Goal: Task Accomplishment & Management: Manage account settings

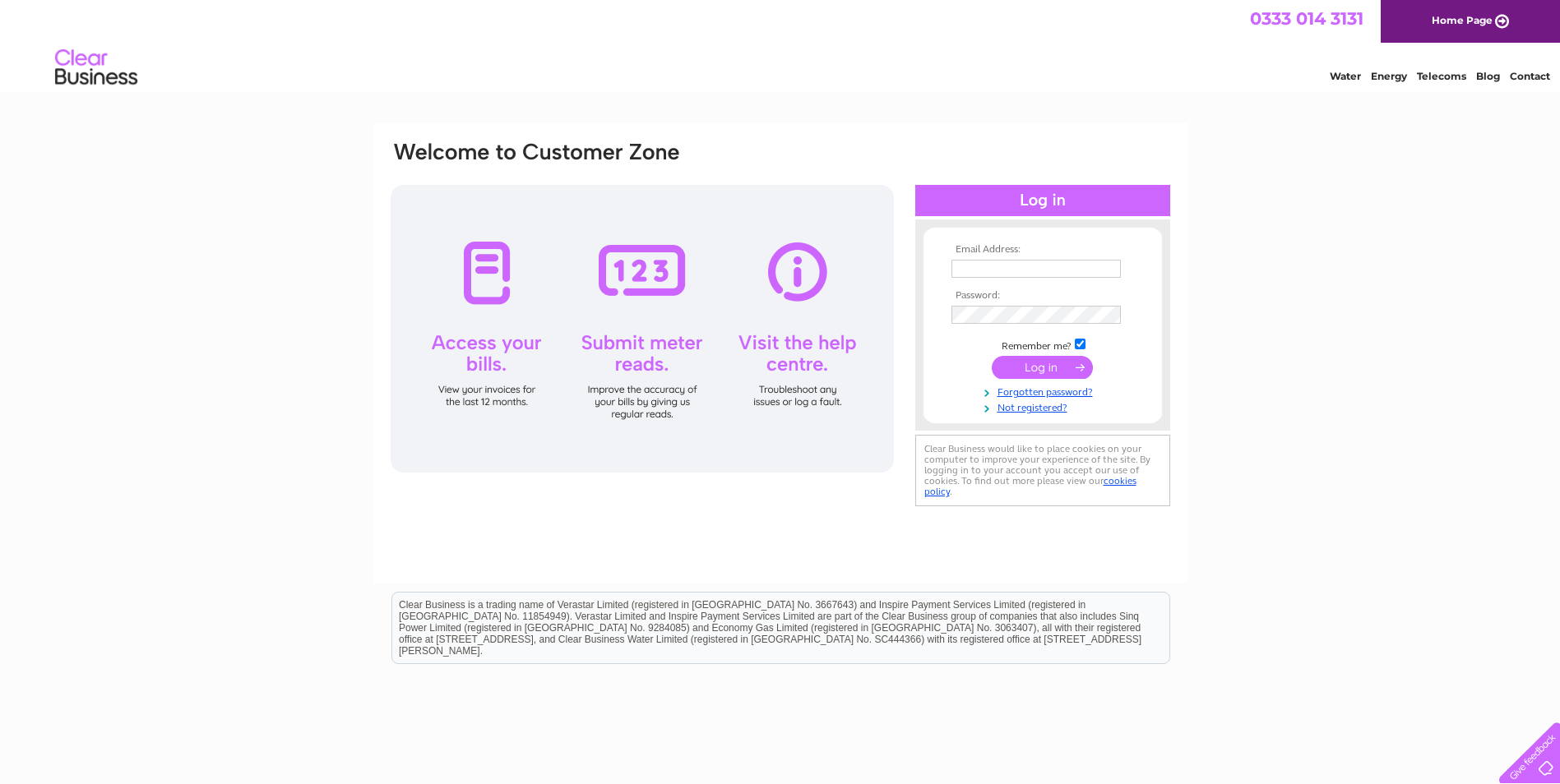
type input "lee@traditionalroofingandbuilding.co.uk"
click at [1044, 362] on input "submit" at bounding box center [1042, 367] width 101 height 23
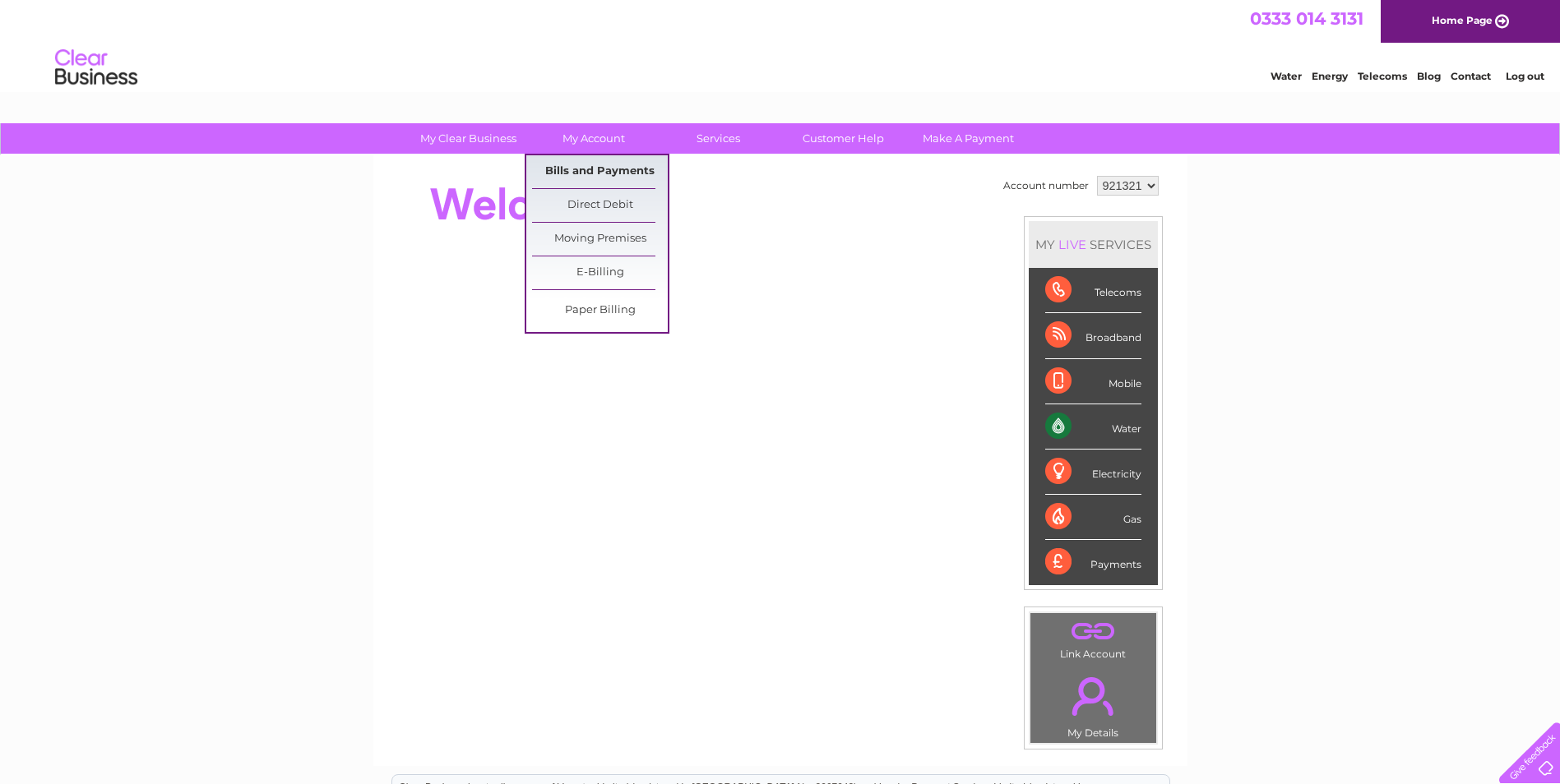
click at [601, 174] on link "Bills and Payments" at bounding box center [599, 171] width 135 height 33
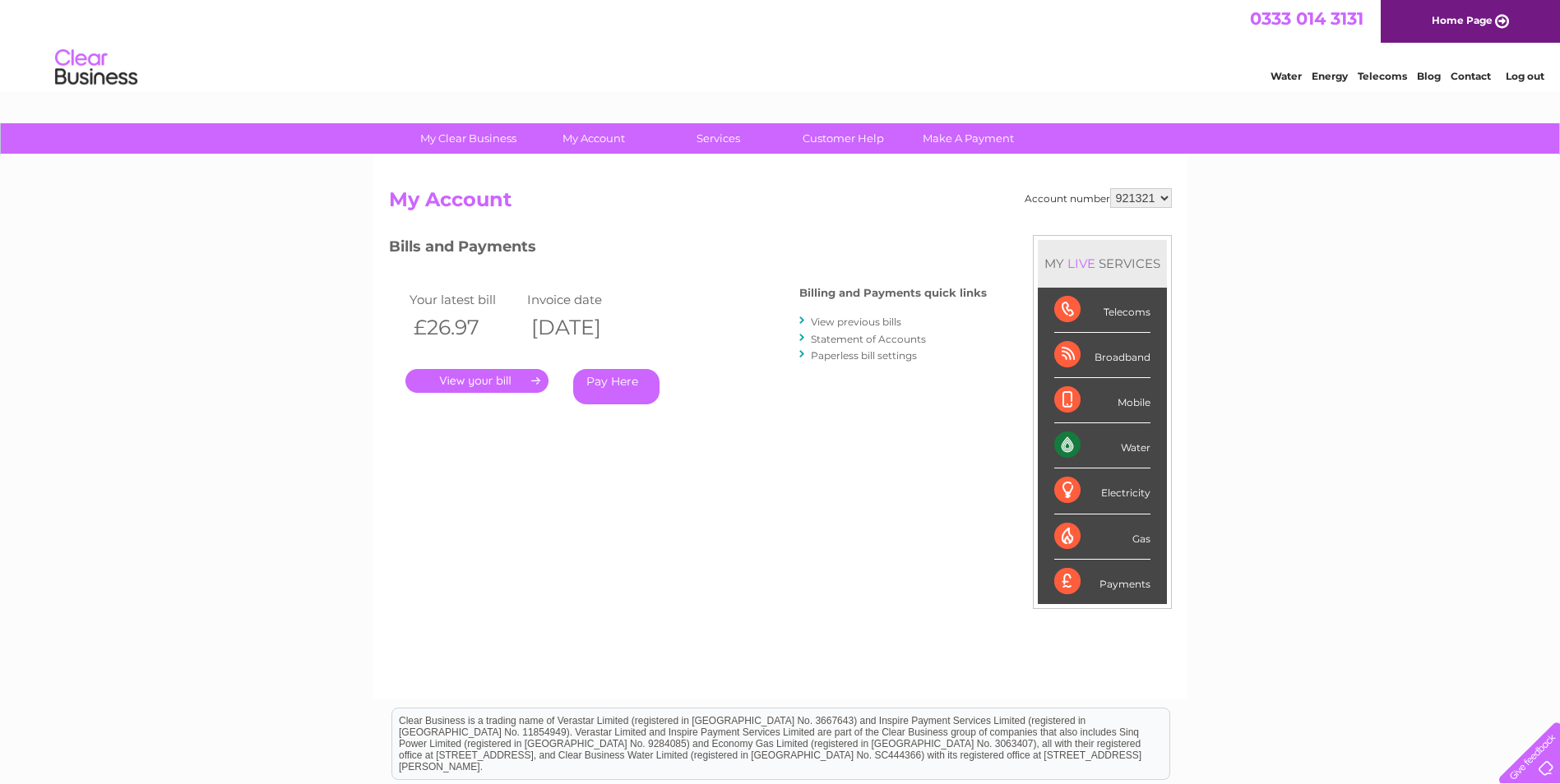
click at [888, 315] on link "View previous bills" at bounding box center [855, 322] width 91 height 13
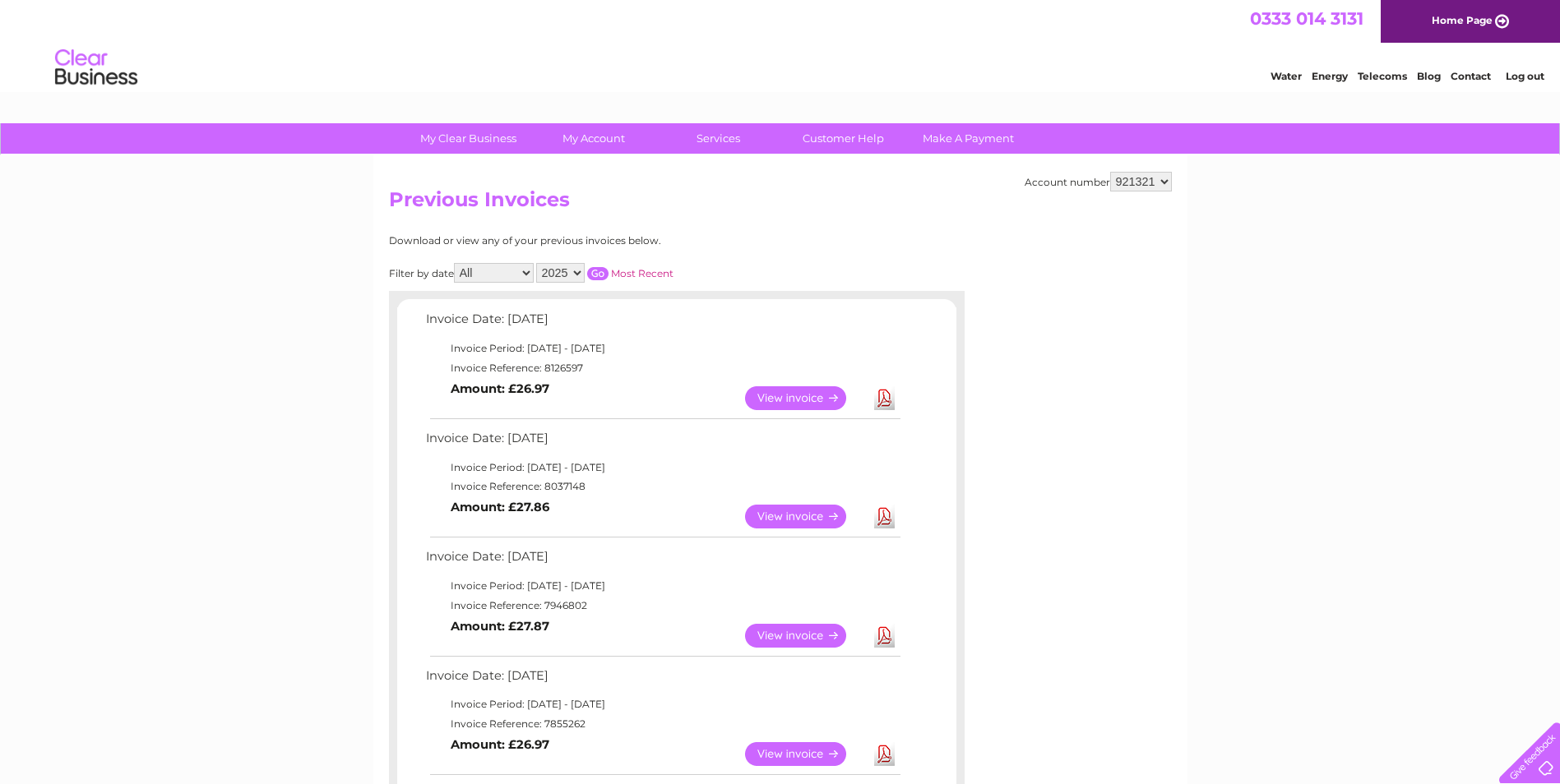
click at [772, 398] on link "View" at bounding box center [805, 398] width 121 height 24
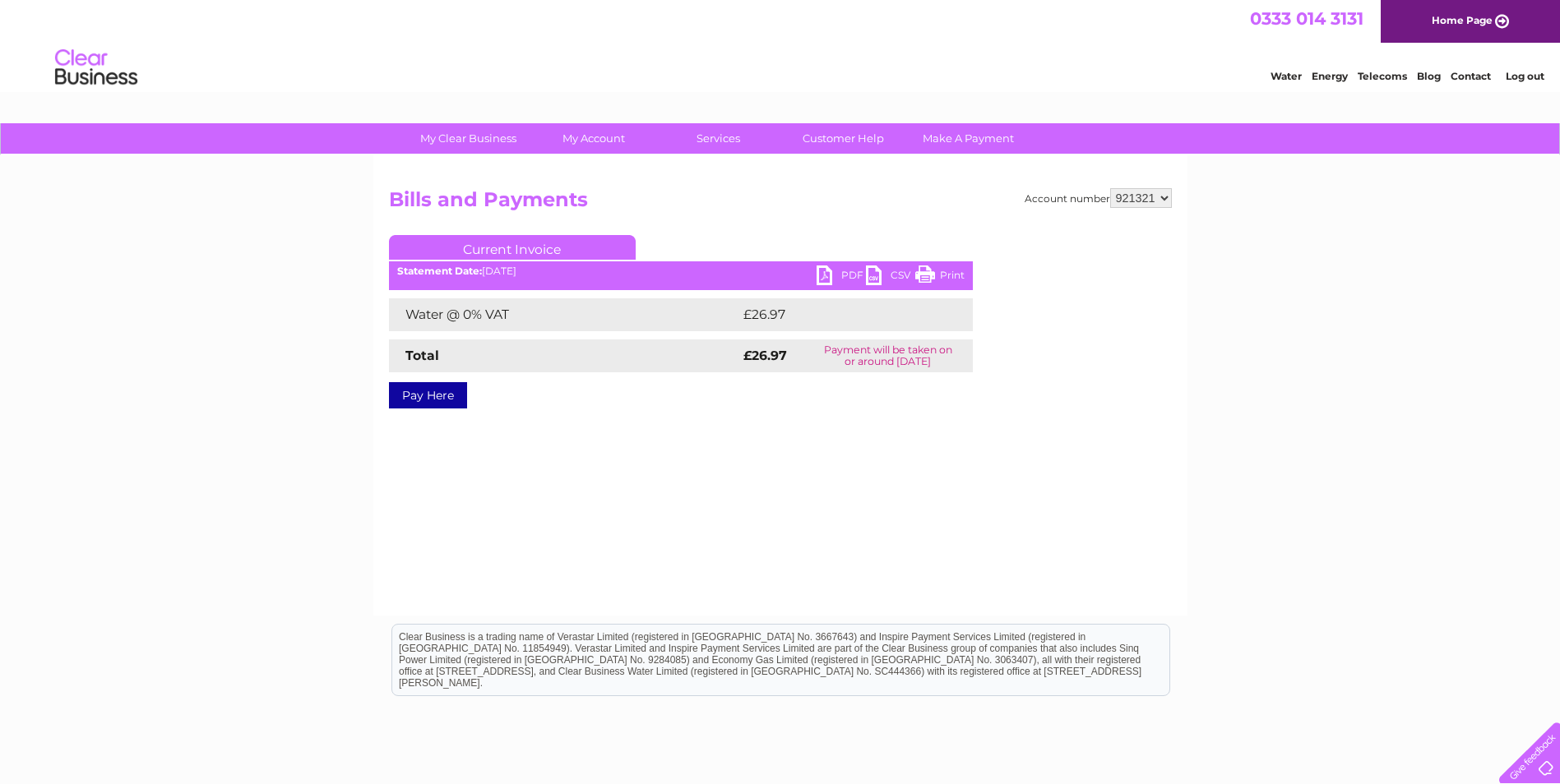
click at [860, 270] on link "PDF" at bounding box center [841, 277] width 49 height 24
